Goal: Transaction & Acquisition: Purchase product/service

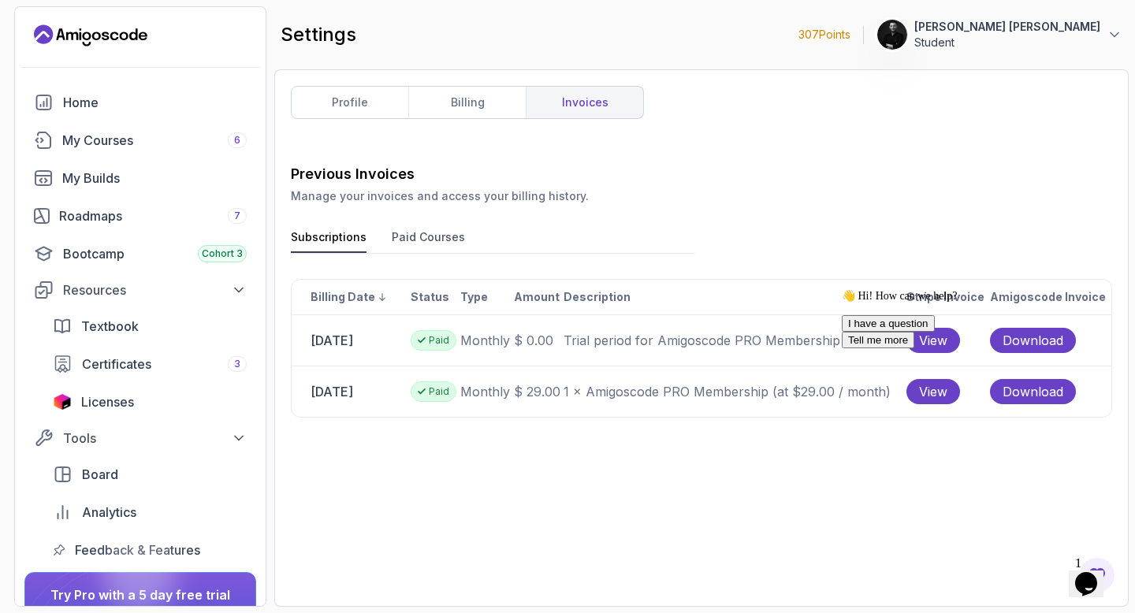
click at [728, 143] on div "profile billing invoices Previous Invoices Manage your invoices and access your…" at bounding box center [701, 338] width 821 height 504
click at [850, 348] on div "I have a question Tell me more" at bounding box center [984, 331] width 284 height 33
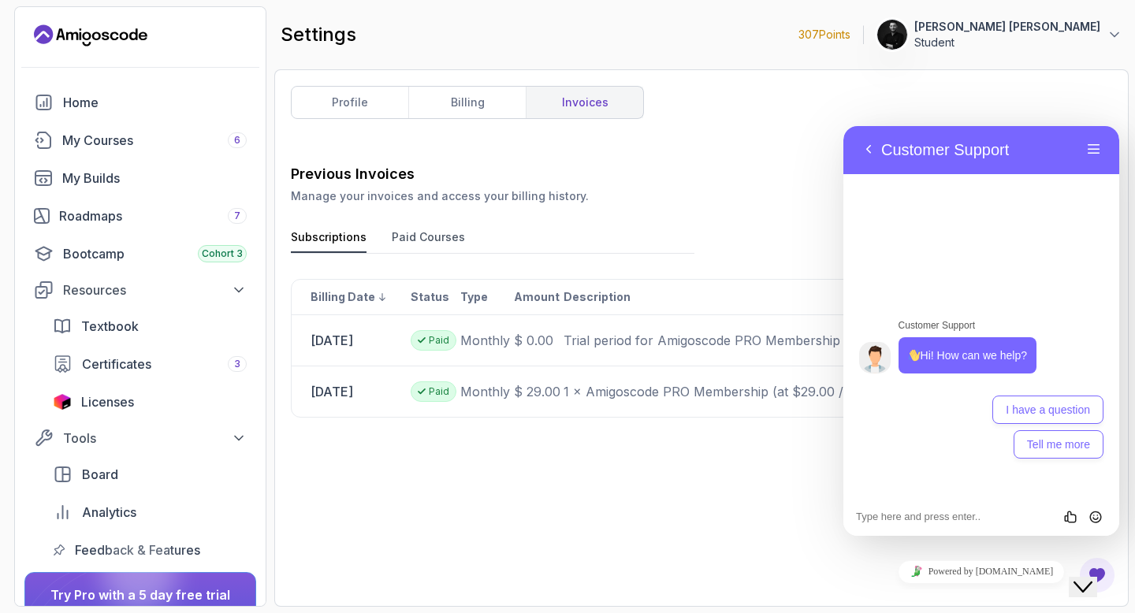
click at [742, 555] on div "Previous Invoices Manage your invoices and access your billing history. Subscri…" at bounding box center [701, 376] width 821 height 427
click at [1092, 578] on div "Close Chat This icon closes the chat window." at bounding box center [1082, 587] width 19 height 19
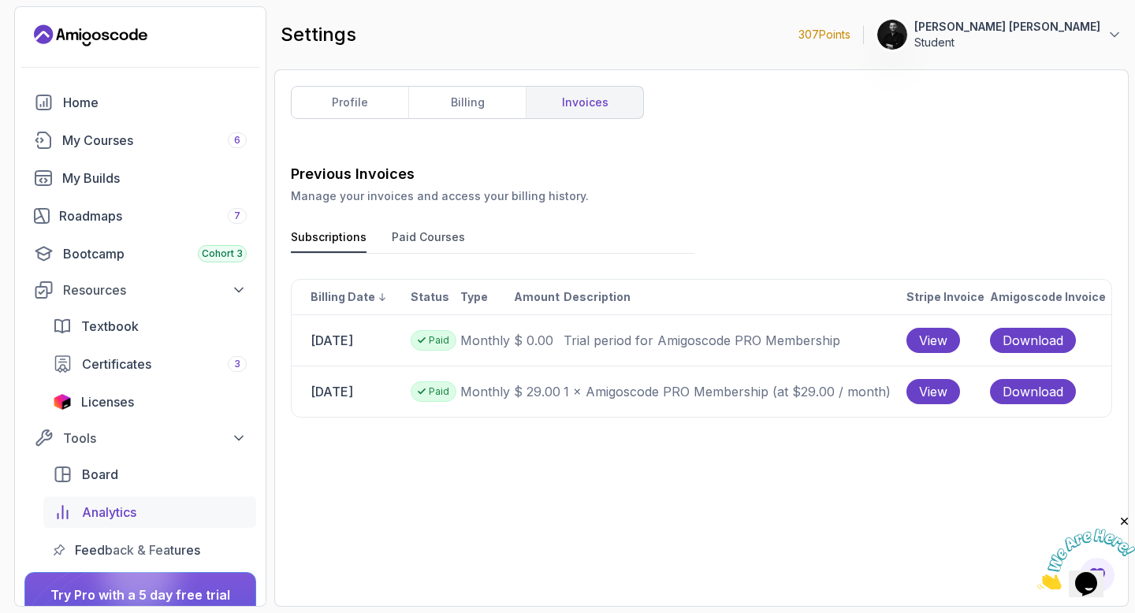
scroll to position [139, 0]
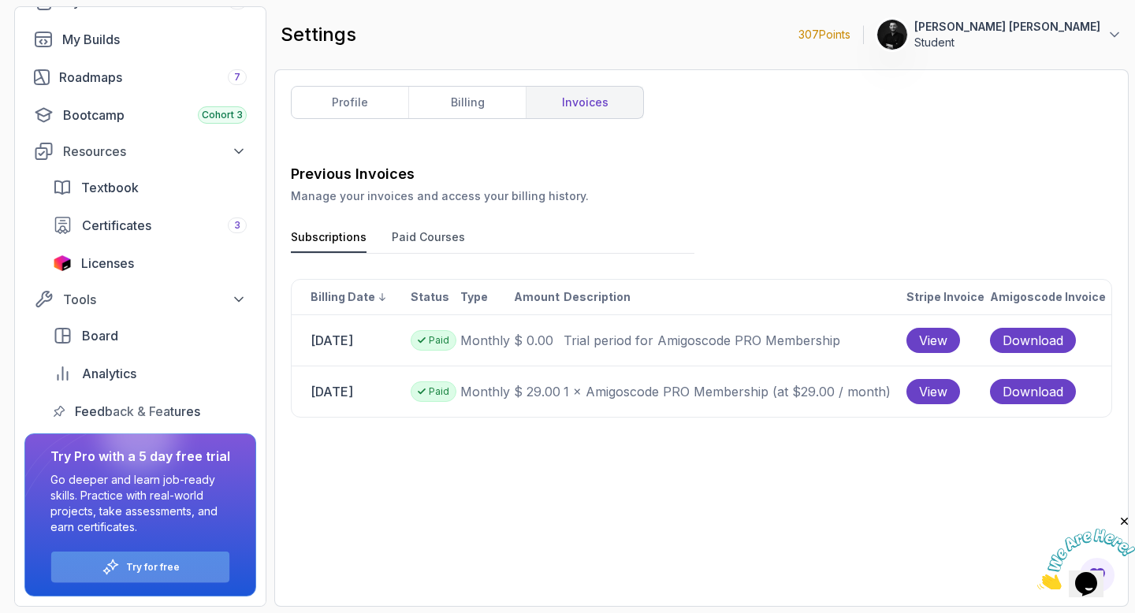
click at [170, 574] on div "Try for free" at bounding box center [140, 567] width 178 height 31
click at [160, 571] on p "Try for free" at bounding box center [153, 567] width 54 height 13
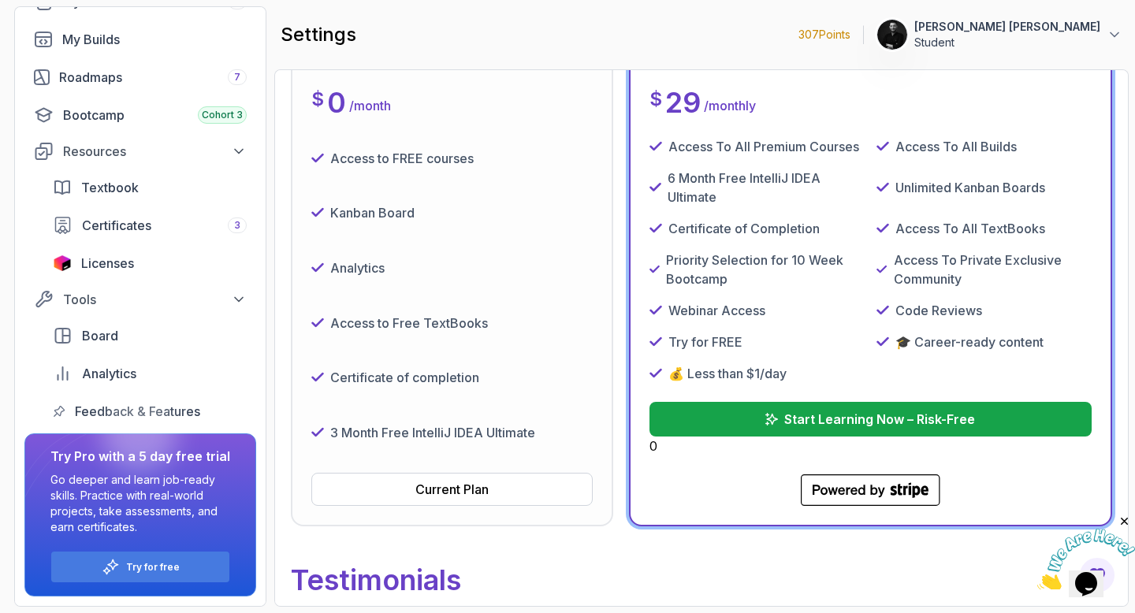
scroll to position [266, 0]
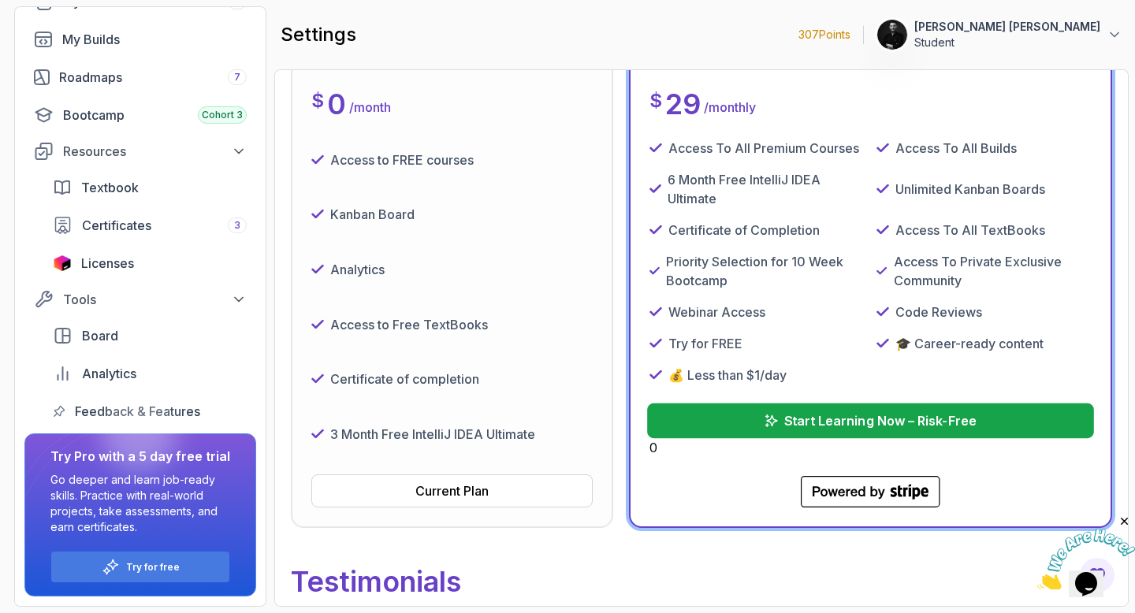
click at [884, 430] on p "Start Learning Now – Risk-Free" at bounding box center [879, 420] width 192 height 19
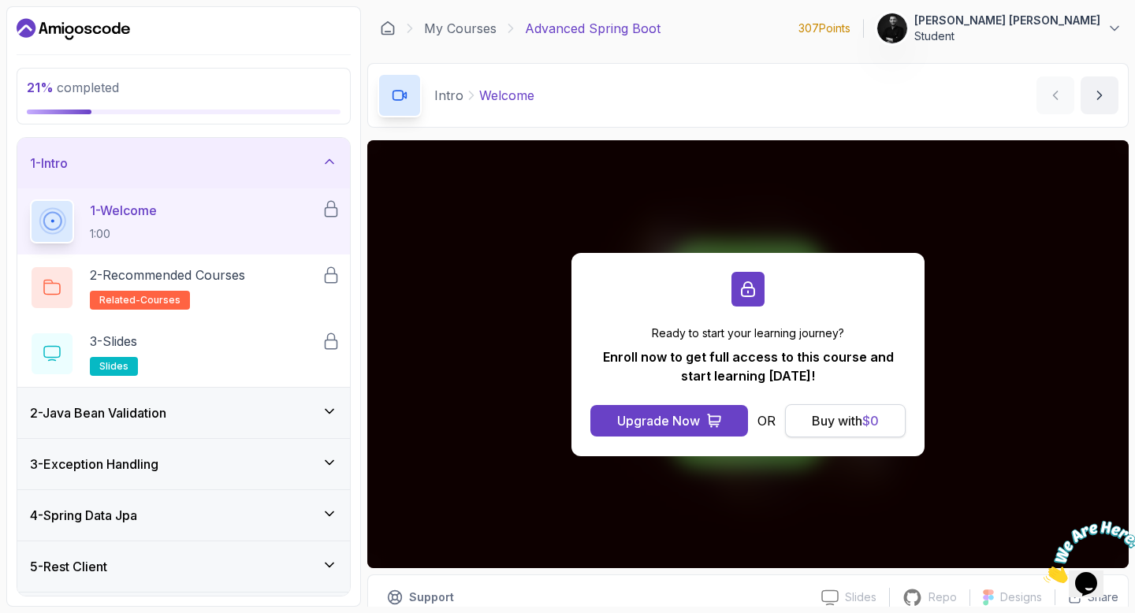
scroll to position [71, 0]
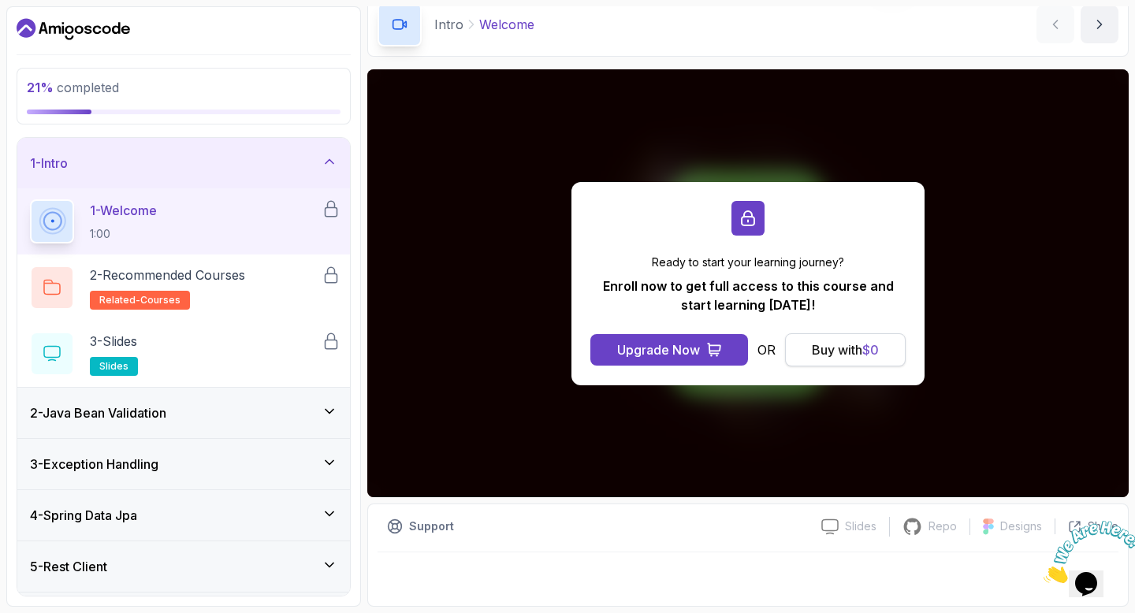
click at [853, 349] on div "Buy with $ 0" at bounding box center [845, 349] width 67 height 19
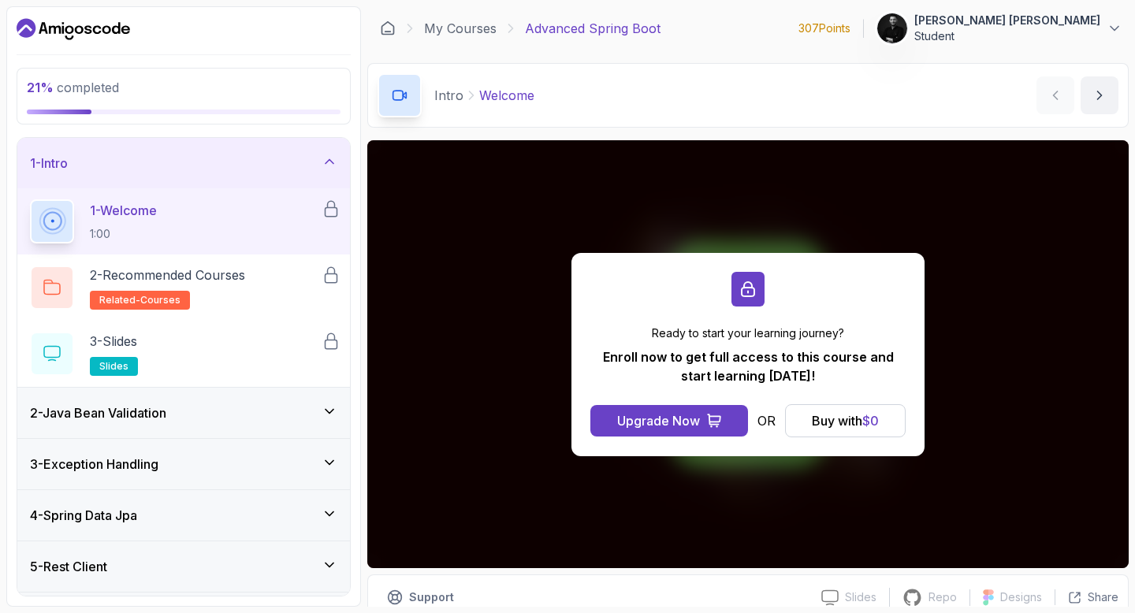
scroll to position [71, 0]
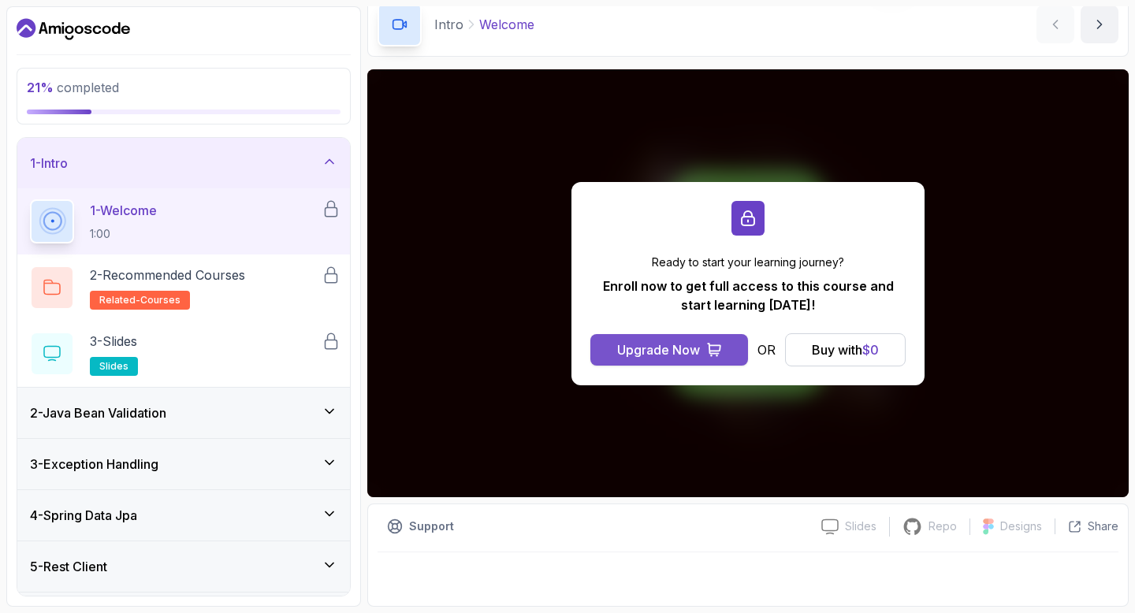
click at [675, 346] on div "Upgrade Now" at bounding box center [658, 349] width 83 height 19
